Goal: Information Seeking & Learning: Learn about a topic

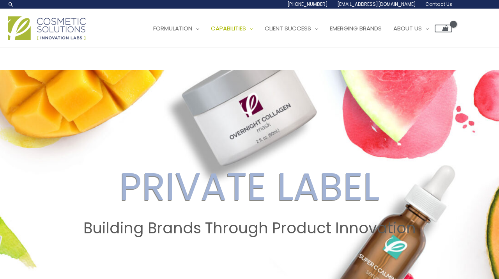
click at [464, 42] on div "Main Menu Formulation Menu Toggle Research and Innovation Market Ready Formulas…" at bounding box center [249, 28] width 499 height 28
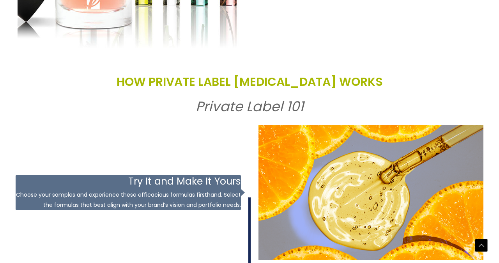
scroll to position [836, 0]
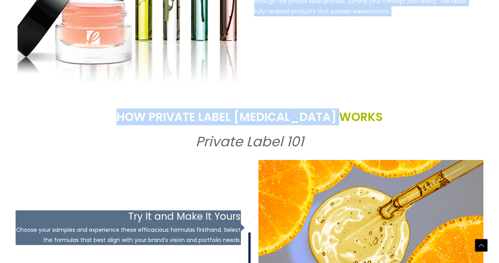
drag, startPoint x: 443, startPoint y: 99, endPoint x: 444, endPoint y: 46, distance: 53.8
click at [444, 46] on div "PRIVATE LABEL Building Brands Through Product Innovation A GLOBAL LEADER IN PRI…" at bounding box center [250, 220] width 468 height 1972
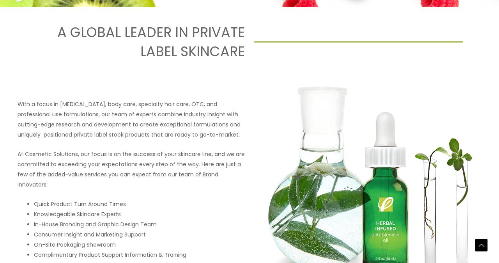
scroll to position [862, 0]
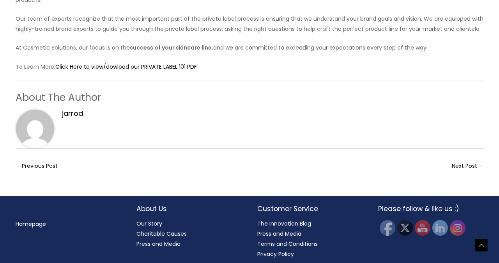
scroll to position [261, 0]
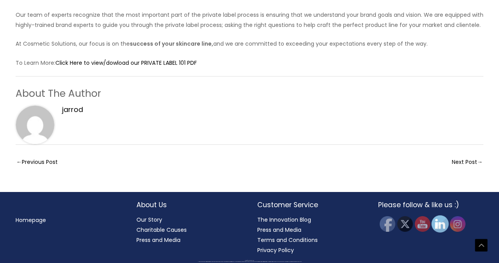
click at [443, 223] on img at bounding box center [440, 223] width 17 height 17
